Goal: Information Seeking & Learning: Learn about a topic

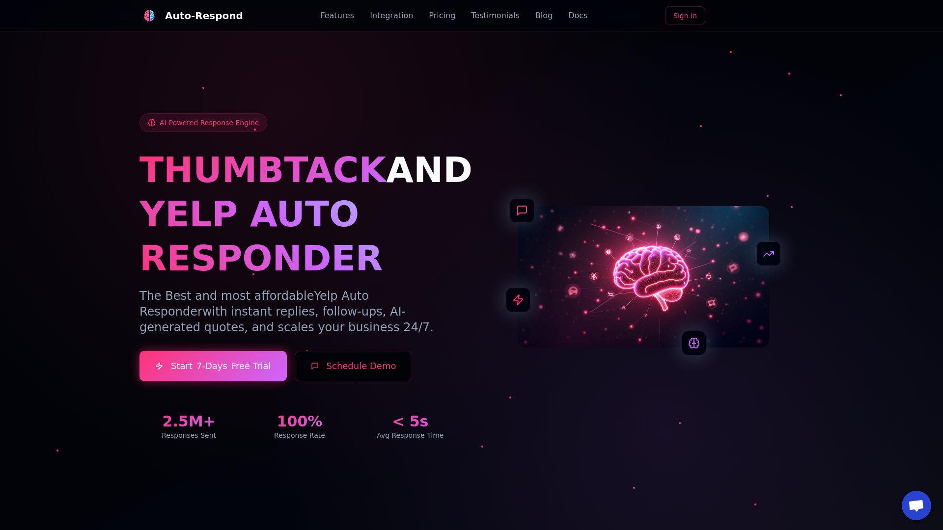
click at [535, 16] on link "Blog" at bounding box center [543, 16] width 17 height 12
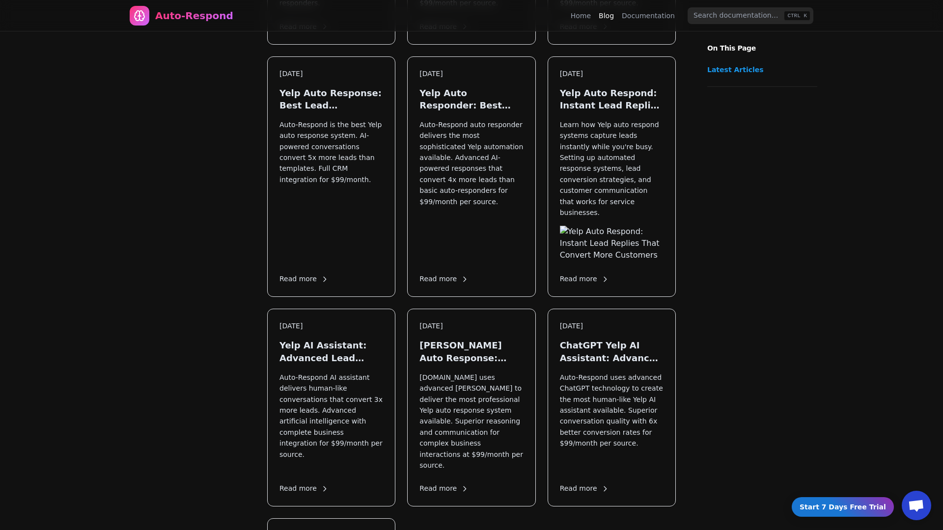
scroll to position [1363, 0]
